Goal: Register for event/course

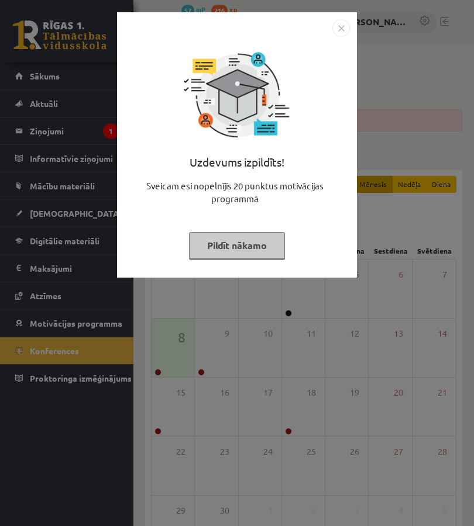
click at [249, 251] on button "Pildīt nākamo" at bounding box center [237, 245] width 96 height 27
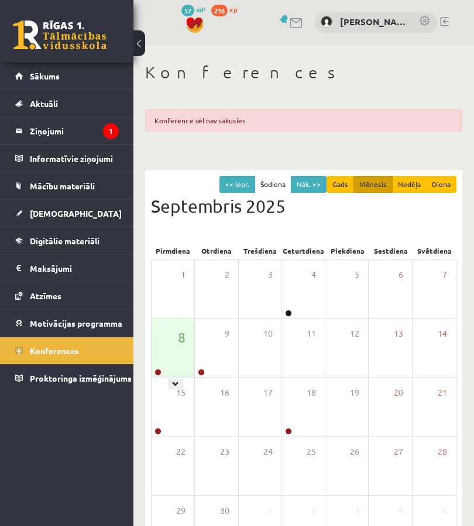
click at [174, 385] on icon at bounding box center [175, 384] width 7 height 7
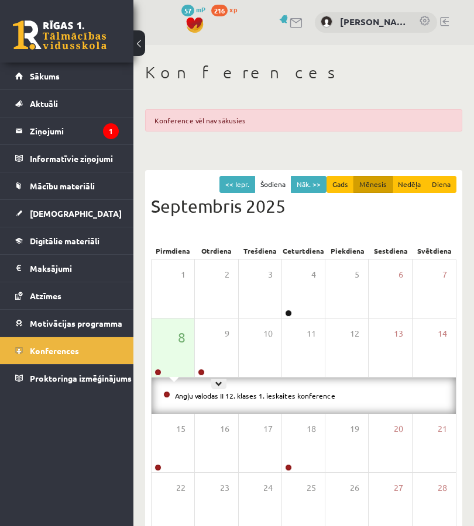
click at [222, 386] on icon at bounding box center [218, 384] width 7 height 7
click at [176, 388] on div at bounding box center [175, 384] width 15 height 11
click at [261, 395] on link "Angļu valodas II 12. klases 1. ieskaites konference" at bounding box center [255, 395] width 160 height 9
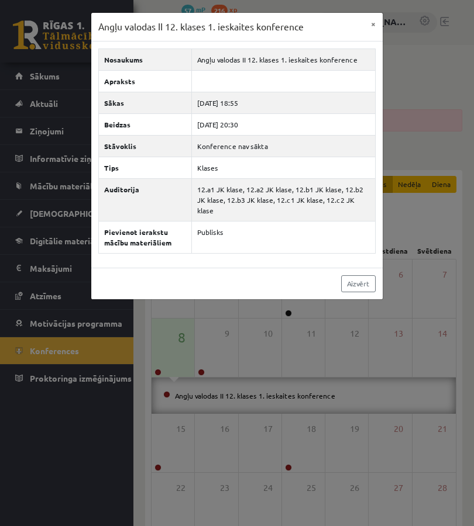
click at [371, 275] on link "Aizvērt" at bounding box center [358, 283] width 35 height 17
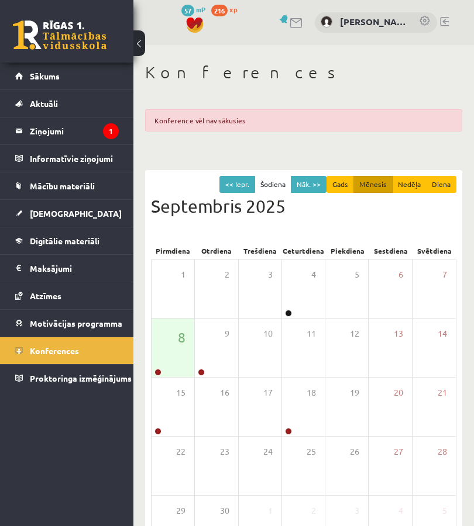
click at [91, 144] on legend "Ziņojumi 1" at bounding box center [74, 131] width 89 height 27
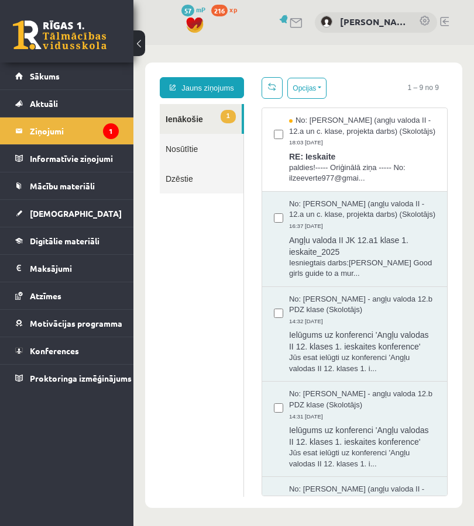
click at [406, 163] on span "RE: Ieskaite" at bounding box center [362, 155] width 146 height 15
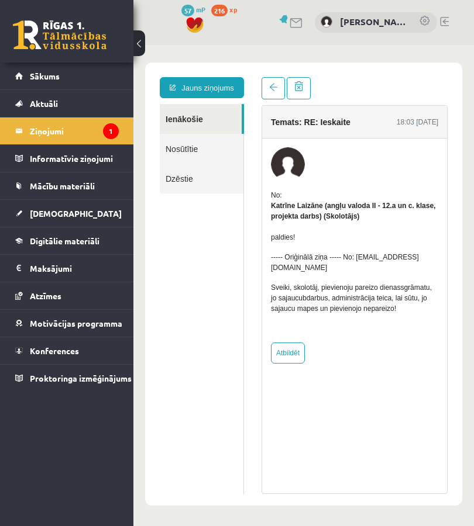
click at [92, 137] on legend "Ziņojumi 1" at bounding box center [74, 131] width 89 height 27
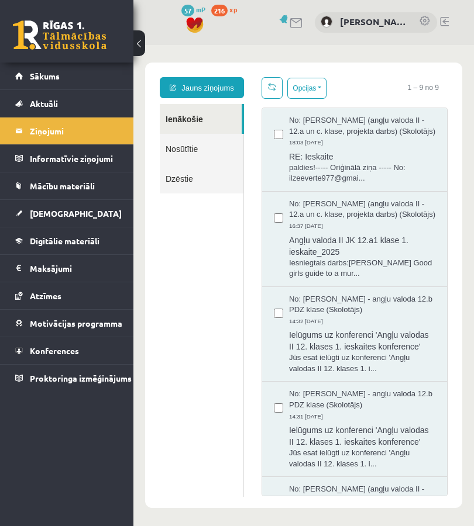
click at [71, 353] on span "Konferences" at bounding box center [54, 351] width 49 height 11
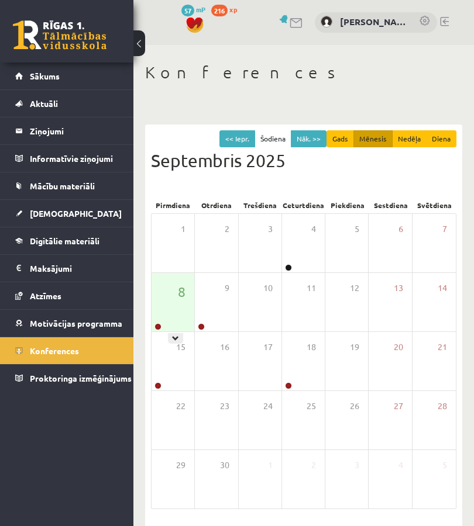
click at [179, 333] on div at bounding box center [175, 338] width 15 height 11
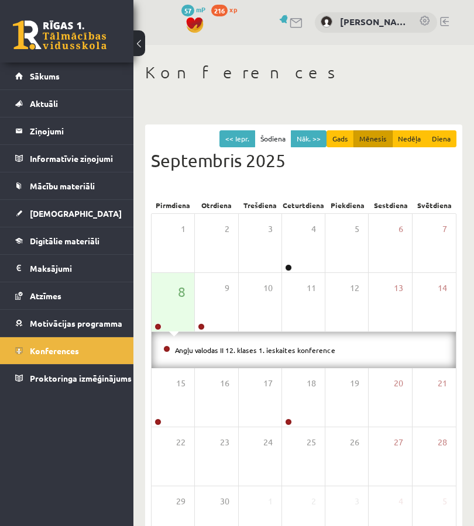
click at [230, 350] on link "Angļu valodas II 12. klases 1. ieskaites konference" at bounding box center [255, 350] width 160 height 9
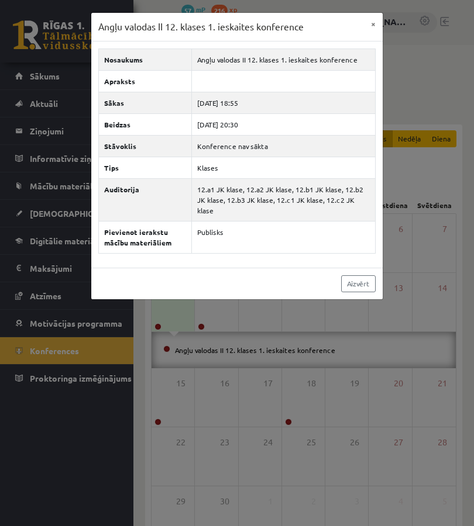
click at [358, 275] on link "Aizvērt" at bounding box center [358, 283] width 35 height 17
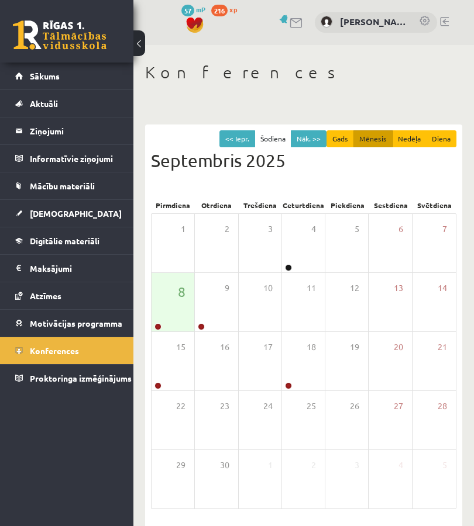
click at [196, 361] on div "16" at bounding box center [216, 361] width 43 height 58
click at [182, 386] on div "15" at bounding box center [172, 361] width 43 height 58
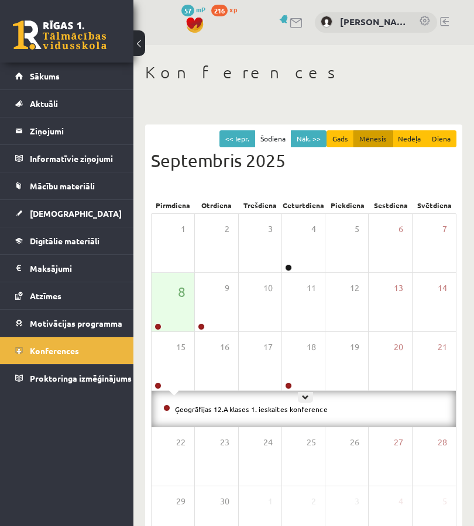
click at [305, 397] on icon at bounding box center [305, 397] width 7 height 7
click at [315, 364] on div "18" at bounding box center [303, 361] width 43 height 58
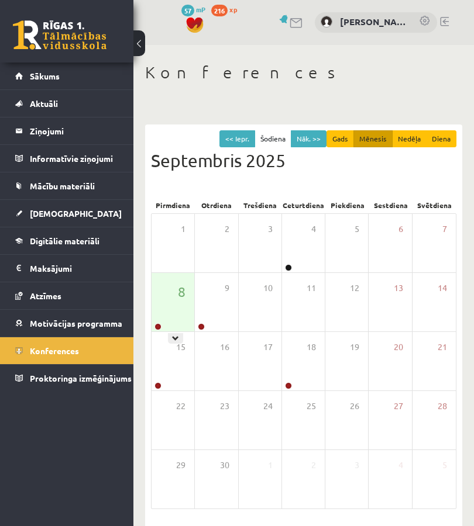
click at [190, 307] on div "8" at bounding box center [172, 302] width 43 height 58
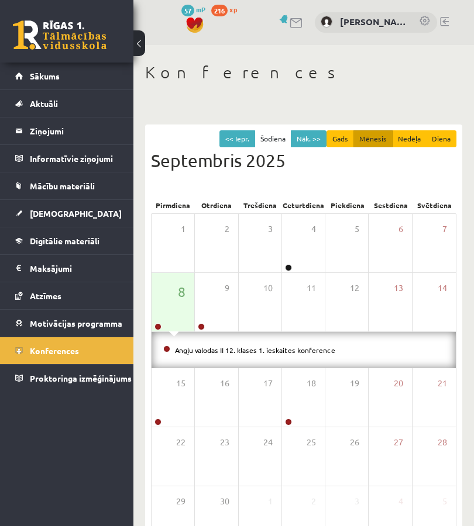
click at [63, 71] on link "Sākums" at bounding box center [67, 76] width 104 height 27
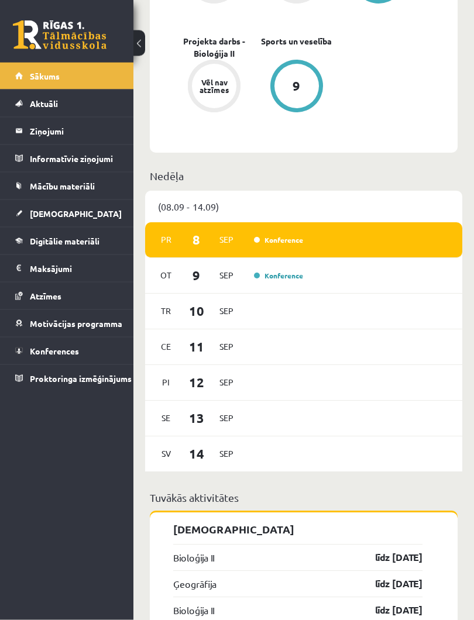
scroll to position [803, 0]
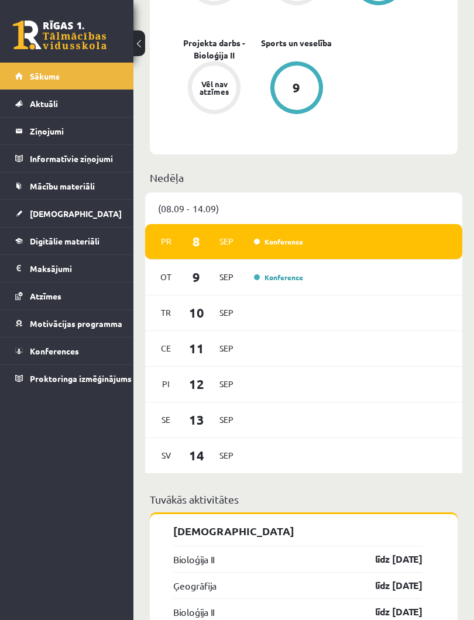
click at [271, 280] on link "Konference" at bounding box center [278, 276] width 49 height 9
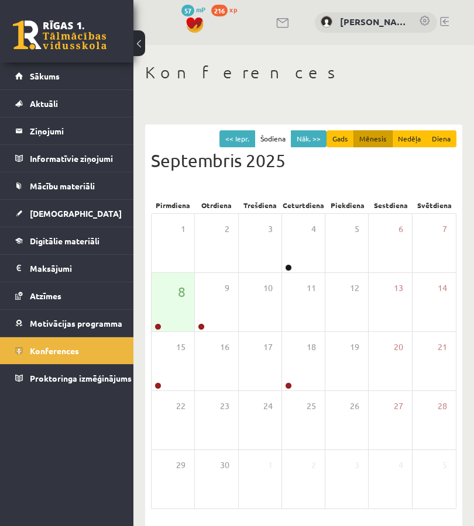
click at [88, 81] on link "Sākums" at bounding box center [67, 76] width 104 height 27
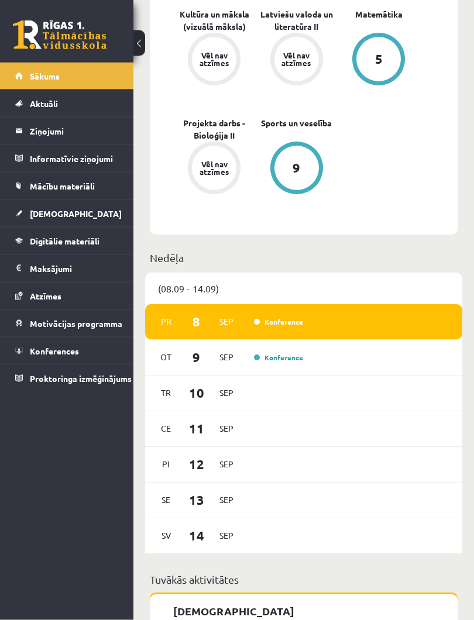
scroll to position [721, 0]
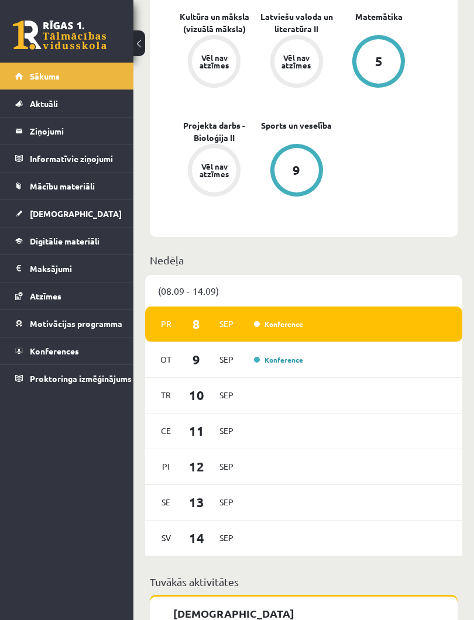
click at [282, 352] on div "[DATE] Konference" at bounding box center [303, 360] width 317 height 36
click at [288, 361] on link "Konference" at bounding box center [278, 359] width 49 height 9
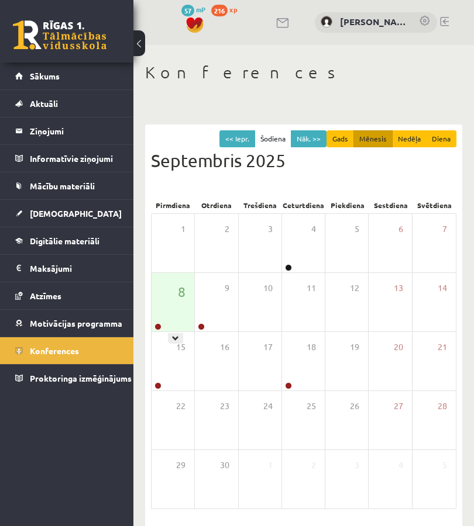
click at [179, 330] on div "8" at bounding box center [172, 302] width 43 height 58
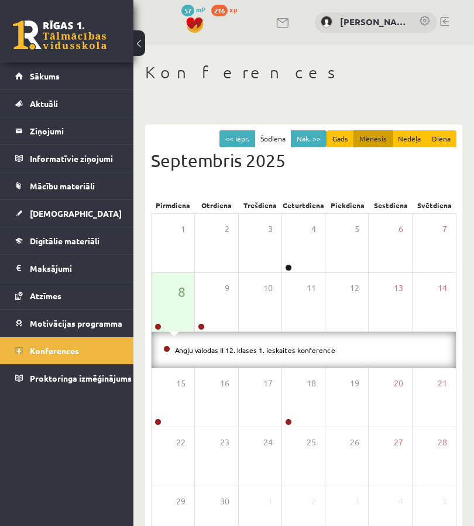
click at [300, 362] on div "Angļu valodas II 12. klases 1. ieskaites konference" at bounding box center [303, 350] width 304 height 36
click at [299, 347] on link "Angļu valodas II 12. klases 1. ieskaites konference" at bounding box center [255, 350] width 160 height 9
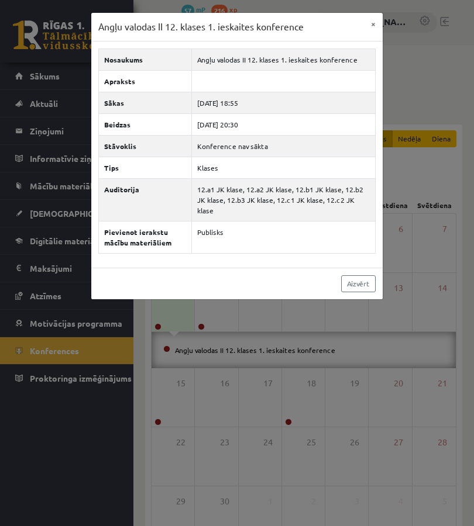
click at [357, 275] on link "Aizvērt" at bounding box center [358, 283] width 35 height 17
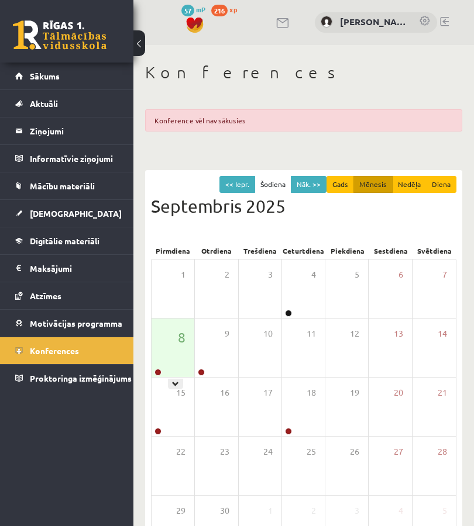
click at [174, 363] on div "8" at bounding box center [172, 348] width 43 height 58
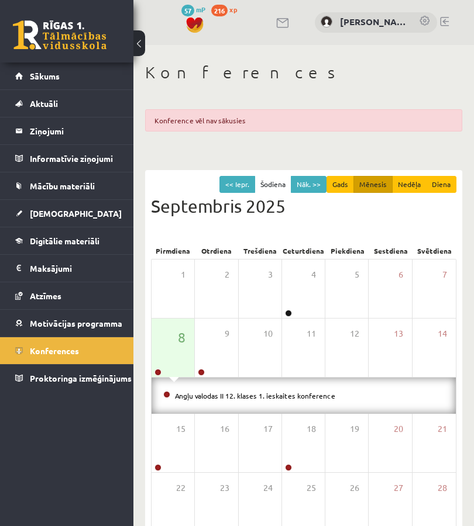
click at [275, 396] on link "Angļu valodas II 12. klases 1. ieskaites konference" at bounding box center [255, 395] width 160 height 9
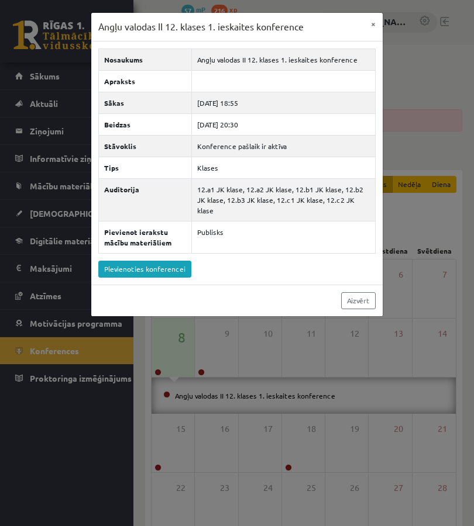
click at [174, 261] on link "Pievienoties konferencei" at bounding box center [144, 269] width 93 height 17
